Goal: Information Seeking & Learning: Learn about a topic

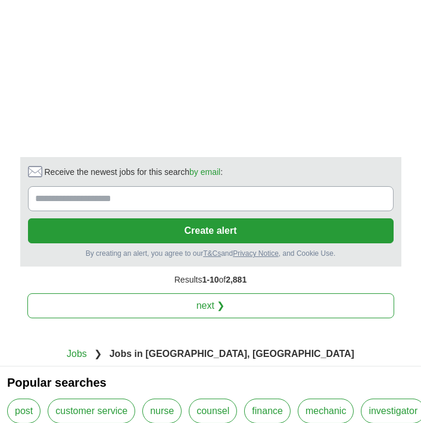
scroll to position [2572, 0]
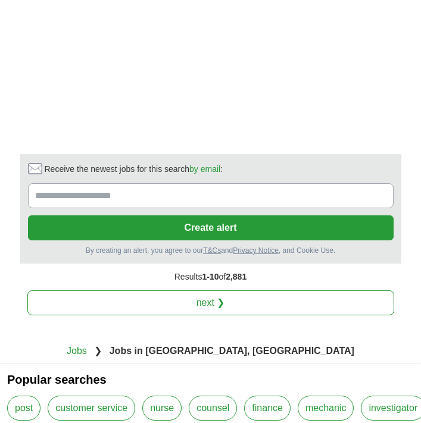
click at [272, 303] on link "next ❯" at bounding box center [210, 302] width 366 height 25
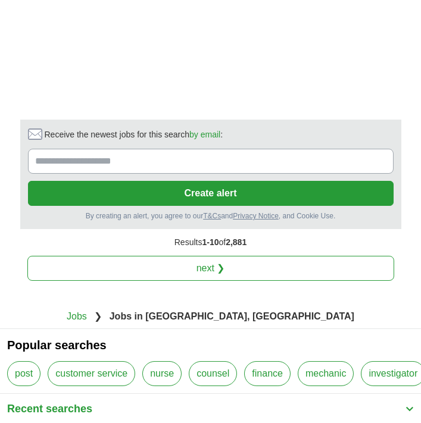
scroll to position [2610, 0]
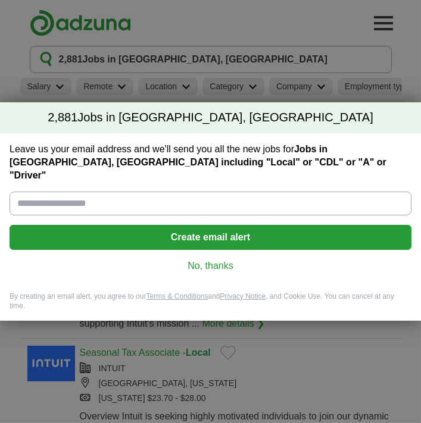
click at [212, 264] on link "No, thanks" at bounding box center [210, 265] width 383 height 13
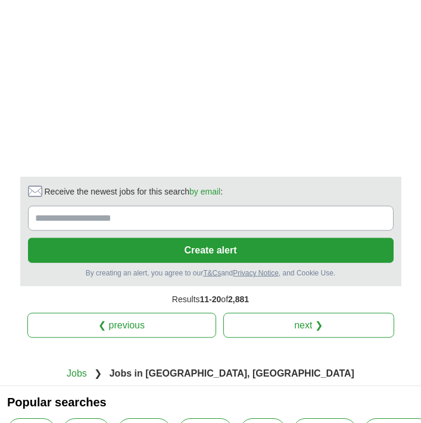
scroll to position [2202, 0]
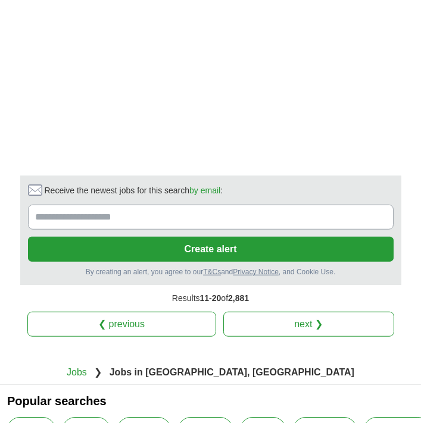
click at [311, 323] on link "next ❯" at bounding box center [308, 324] width 171 height 25
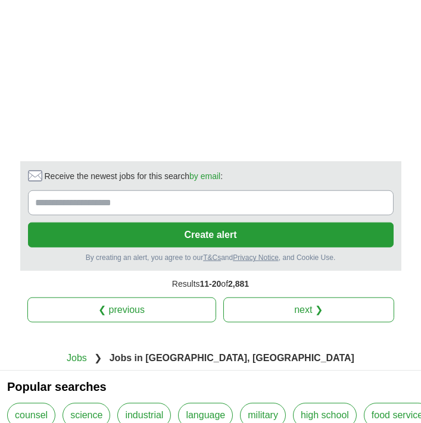
scroll to position [2240, 0]
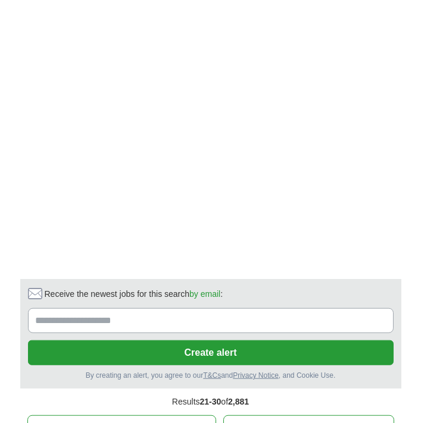
click at [312, 422] on link "next ❯" at bounding box center [308, 427] width 171 height 25
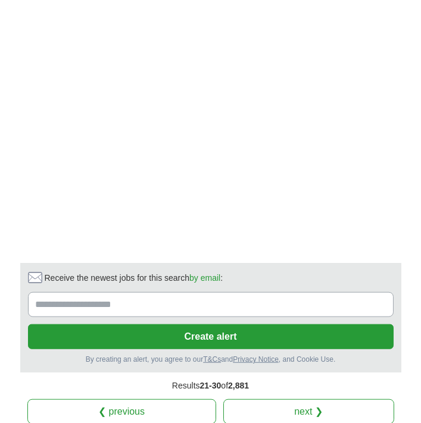
scroll to position [2342, 0]
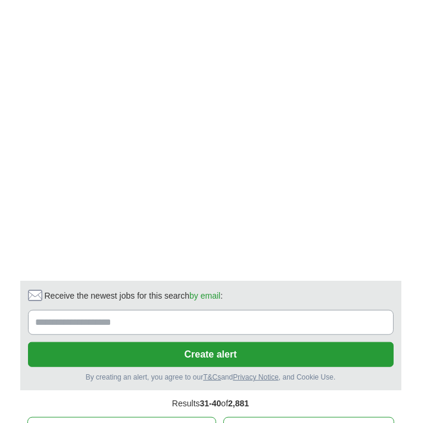
scroll to position [2006, 0]
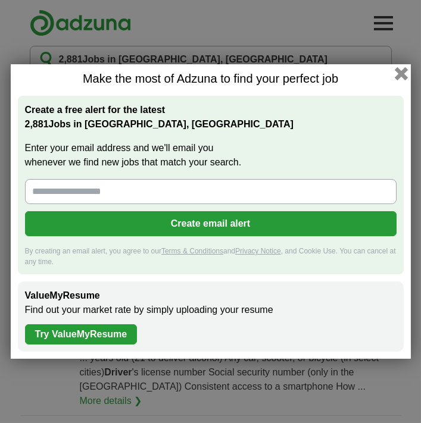
click at [399, 74] on button "button" at bounding box center [400, 73] width 13 height 13
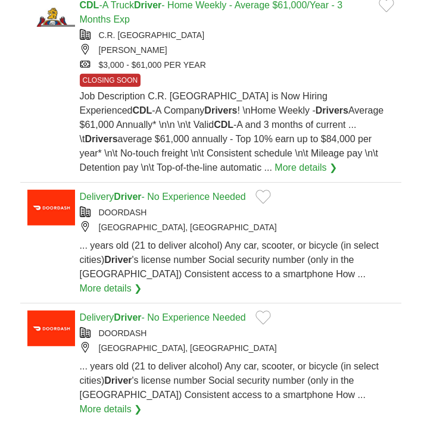
scroll to position [1295, 0]
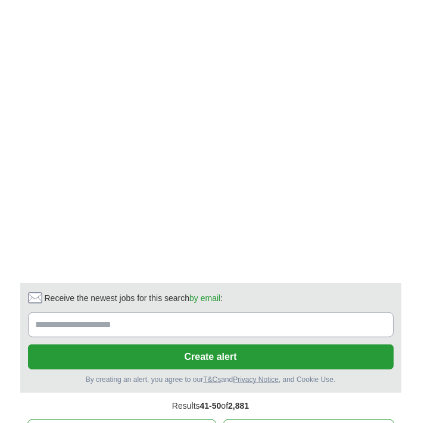
scroll to position [2054, 0]
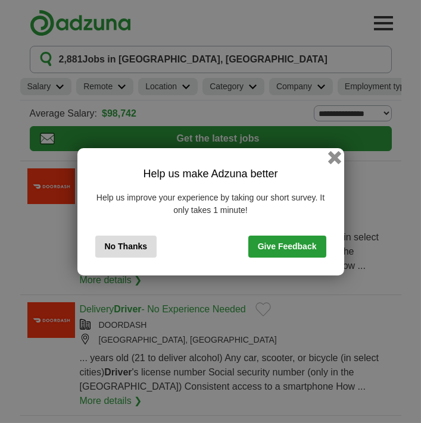
click at [335, 162] on button "button" at bounding box center [333, 157] width 13 height 13
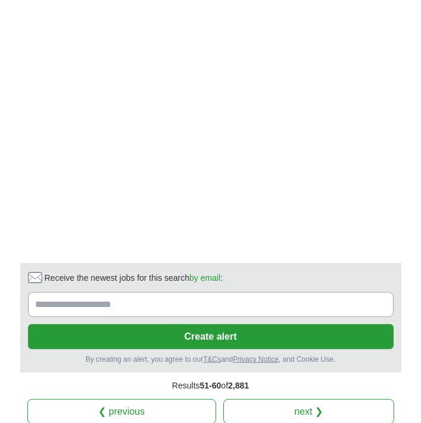
click at [317, 399] on link "next ❯" at bounding box center [308, 411] width 171 height 25
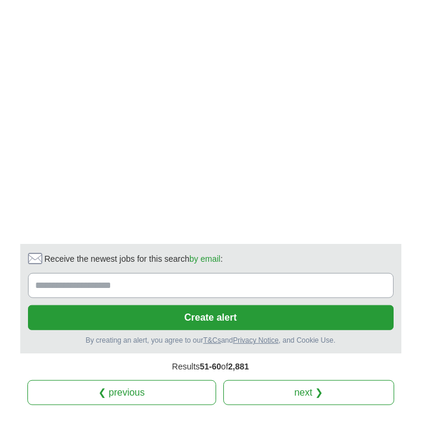
scroll to position [1846, 0]
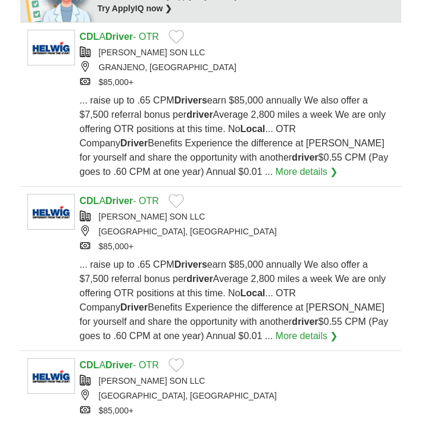
scroll to position [700, 0]
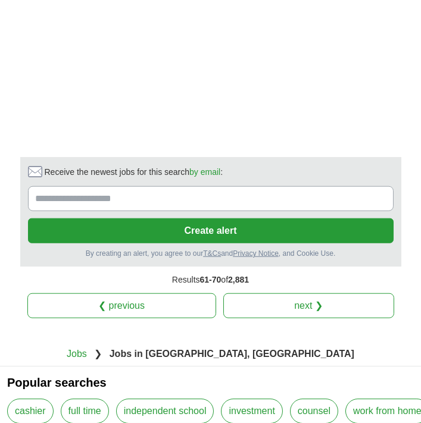
click at [313, 302] on link "next ❯" at bounding box center [308, 305] width 171 height 25
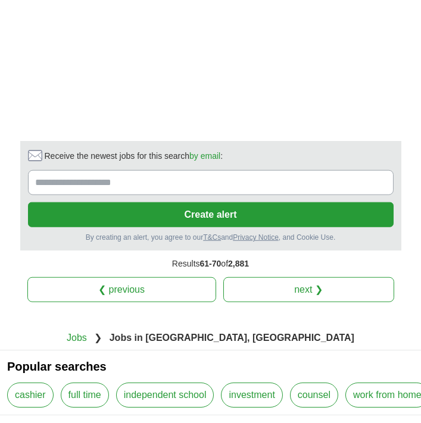
scroll to position [2435, 0]
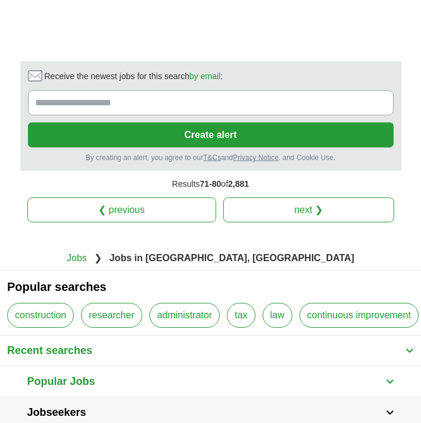
scroll to position [2425, 0]
